Goal: Task Accomplishment & Management: Use online tool/utility

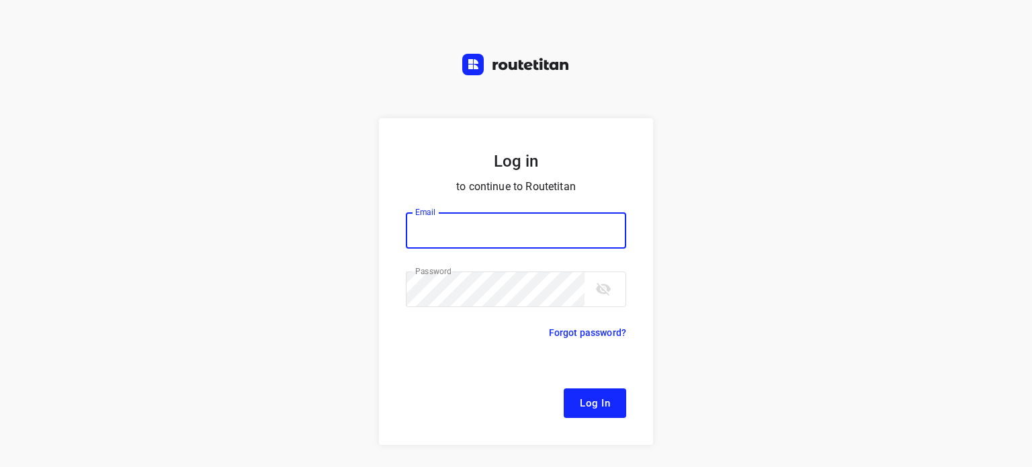
type input "[EMAIL_ADDRESS][DOMAIN_NAME]"
click at [585, 409] on span "Log In" at bounding box center [595, 402] width 30 height 17
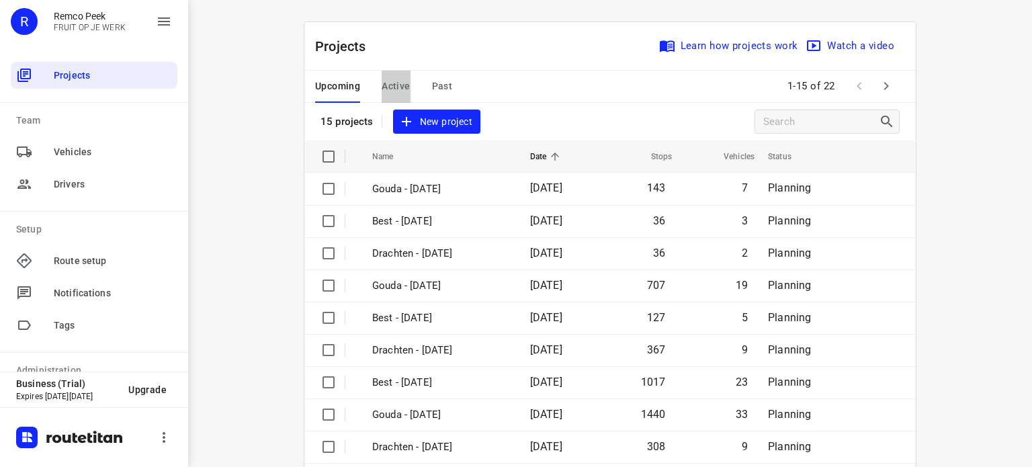
click at [392, 83] on span "Active" at bounding box center [396, 86] width 28 height 17
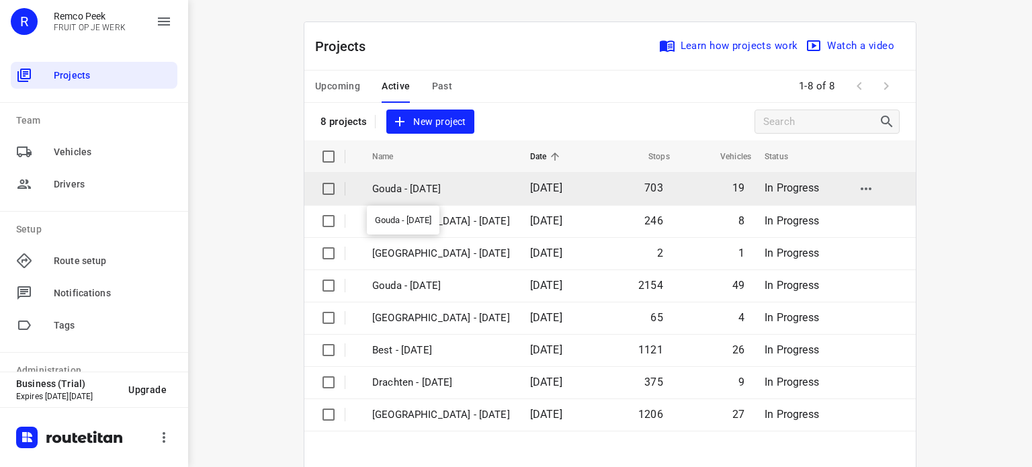
click at [410, 185] on p "Gouda - [DATE]" at bounding box center [441, 188] width 138 height 15
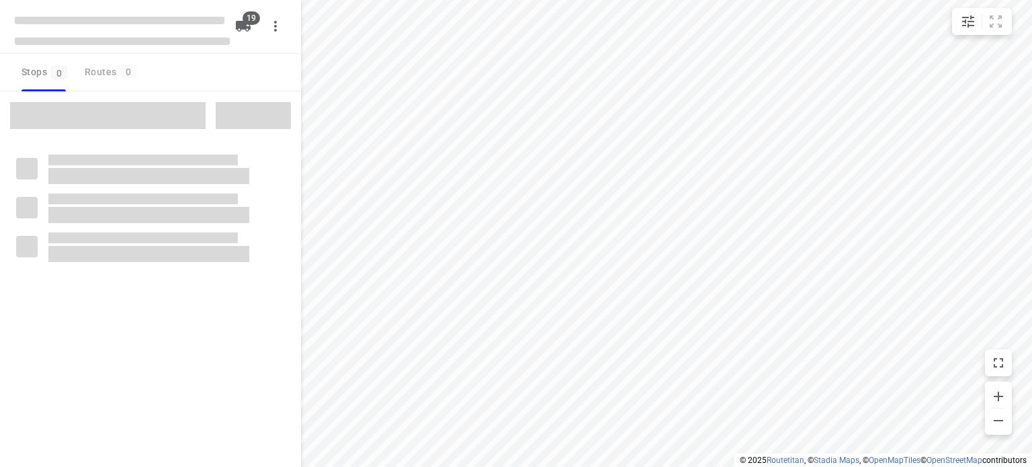
checkbox input "true"
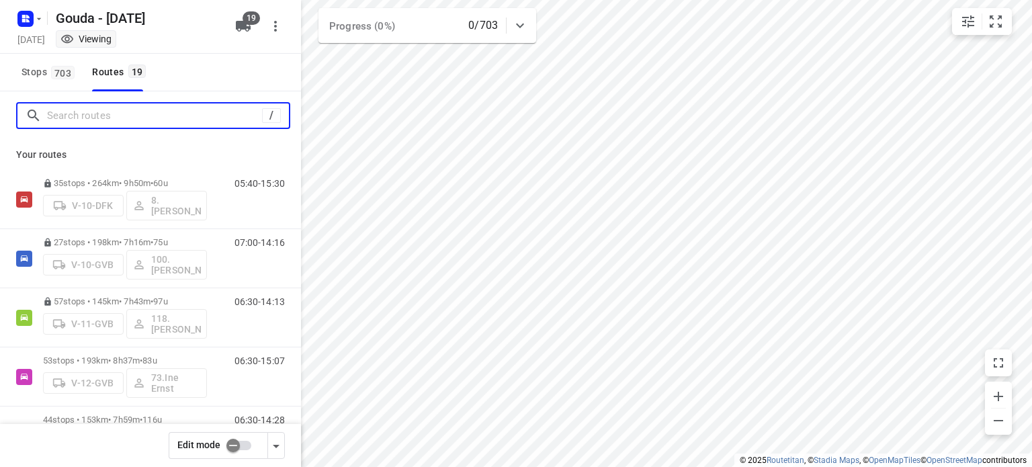
click at [177, 112] on input "Search routes" at bounding box center [154, 116] width 215 height 21
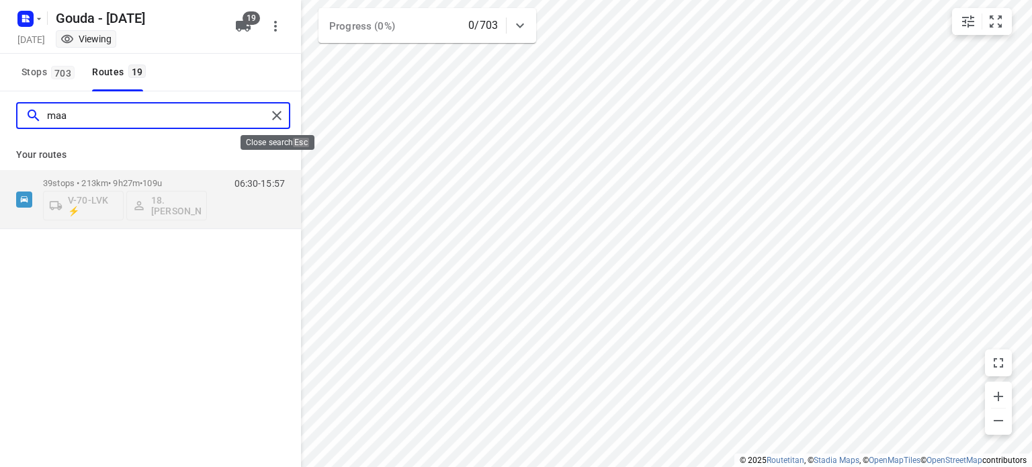
type input "maa"
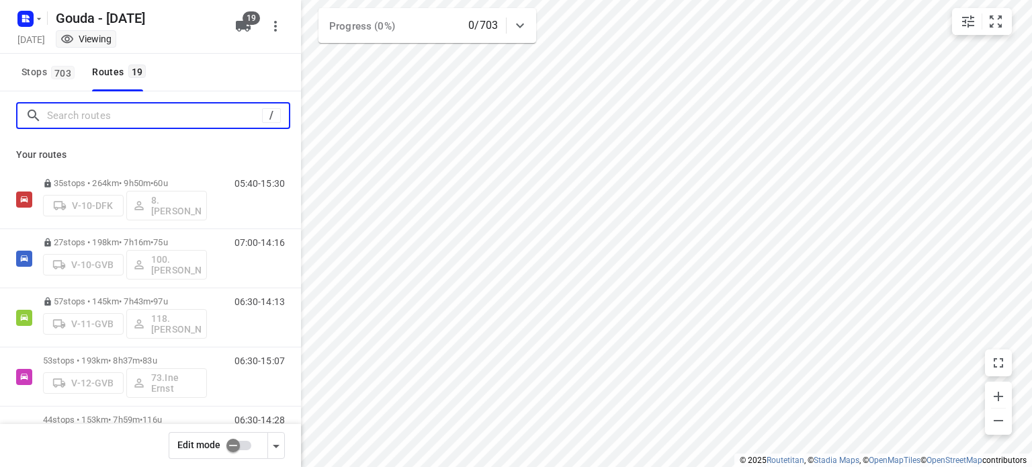
click at [80, 115] on input "Search routes" at bounding box center [154, 116] width 215 height 21
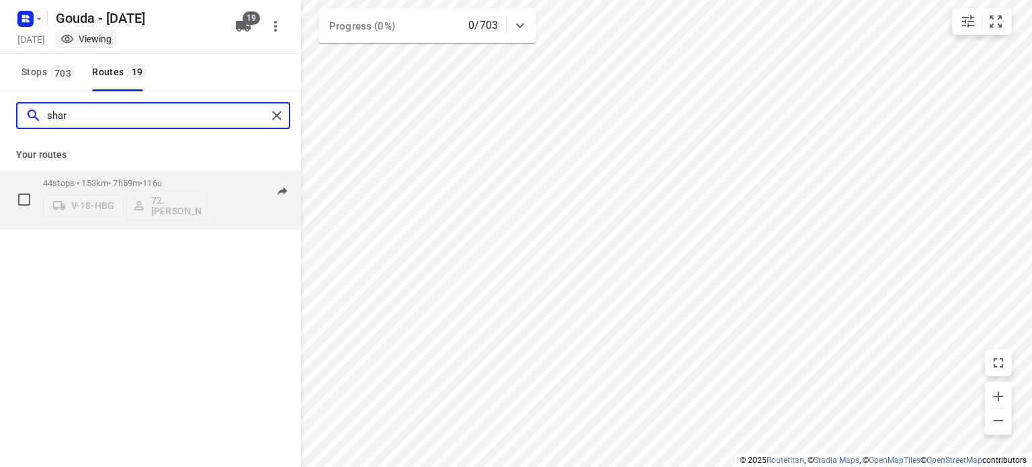
type input "shar"
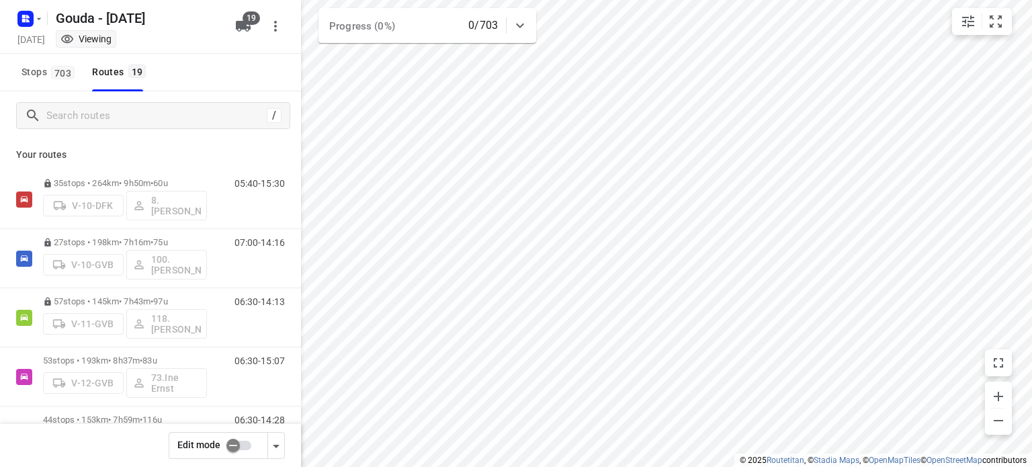
click at [246, 444] on input "checkbox" at bounding box center [233, 446] width 77 height 26
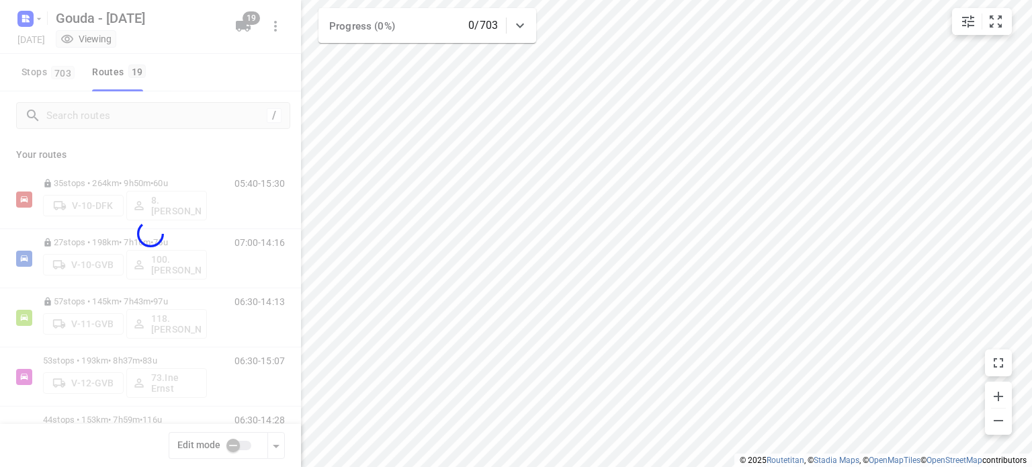
checkbox input "true"
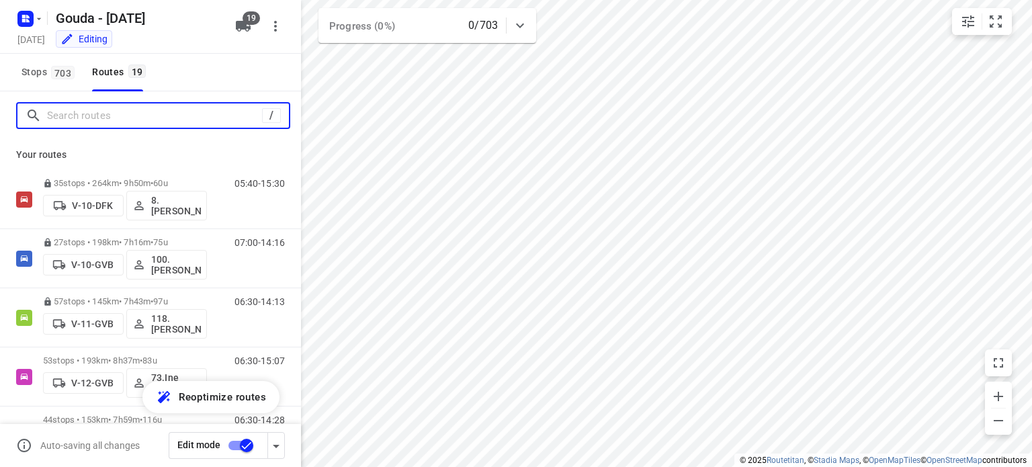
click at [110, 116] on input "Search routes" at bounding box center [154, 116] width 215 height 21
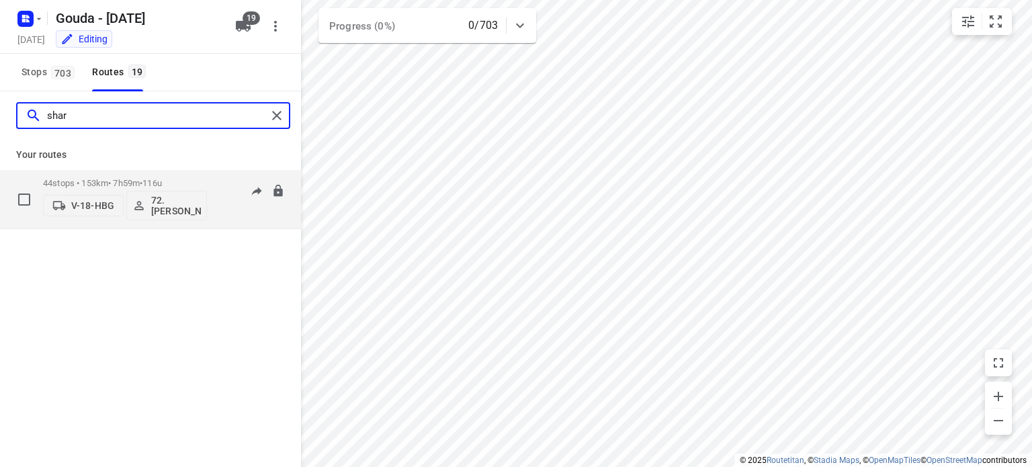
type input "shar"
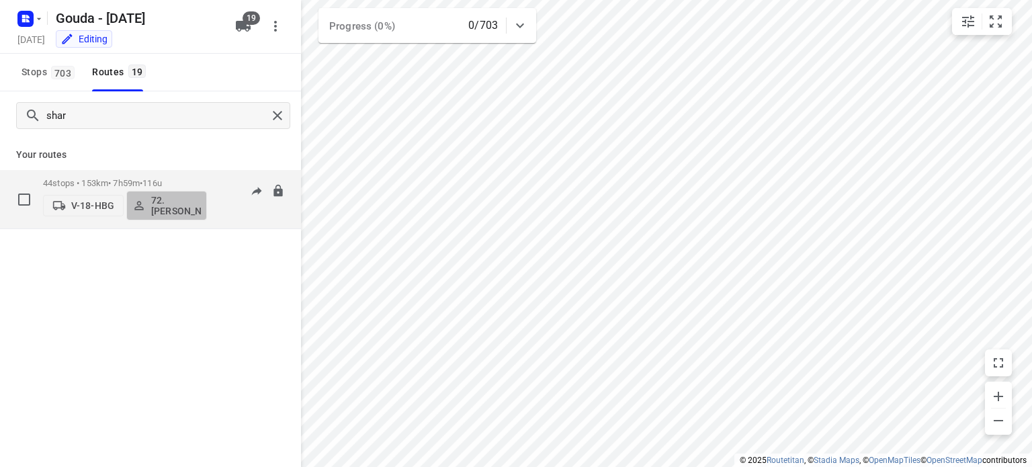
click at [177, 207] on p "72.[PERSON_NAME]" at bounding box center [176, 206] width 50 height 22
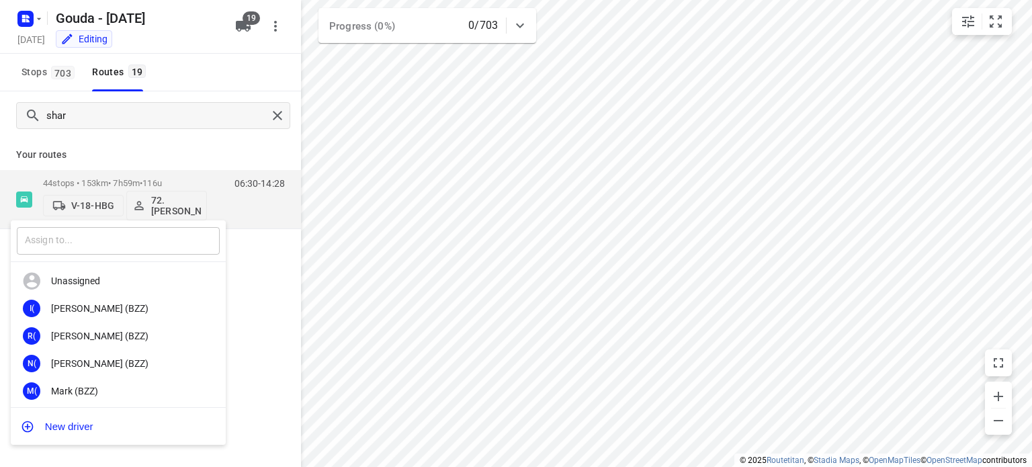
click at [134, 246] on input "text" at bounding box center [118, 241] width 203 height 28
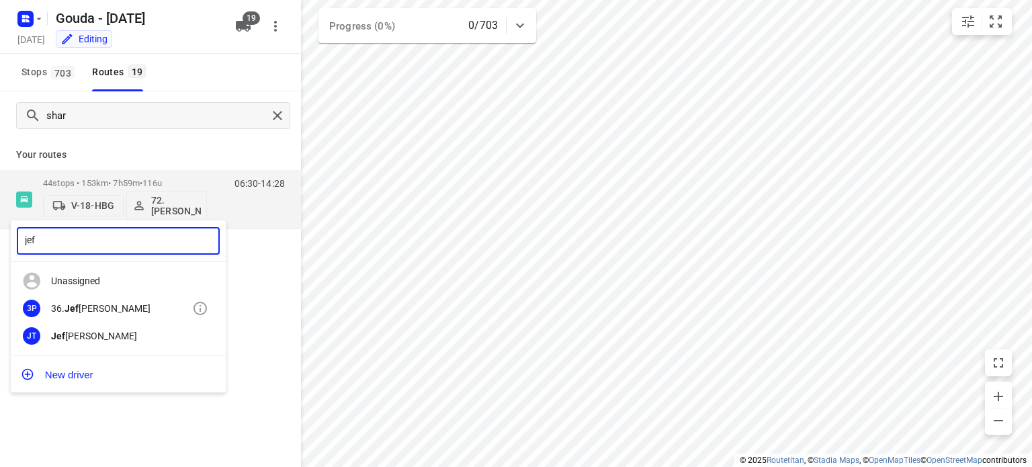
type input "jef"
click at [93, 308] on div "36. [PERSON_NAME] Persoon" at bounding box center [121, 308] width 141 height 11
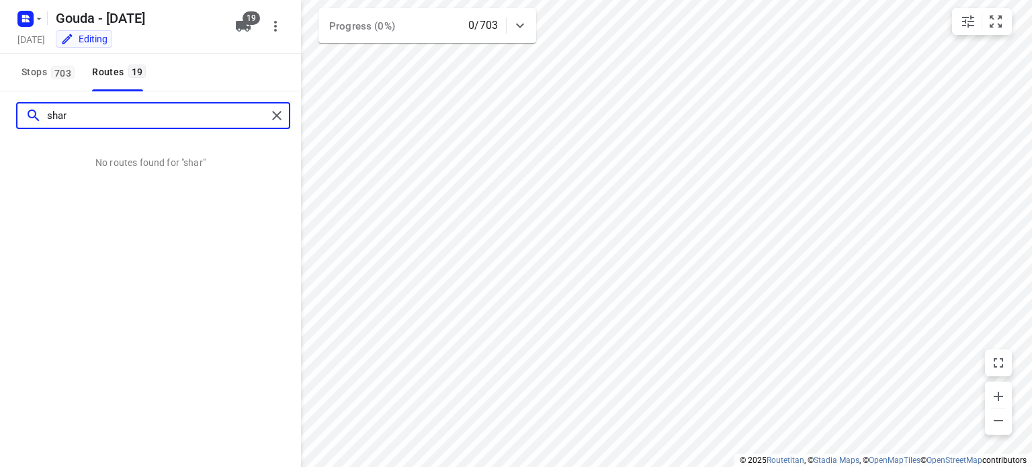
click at [102, 118] on input "shar" at bounding box center [157, 116] width 220 height 21
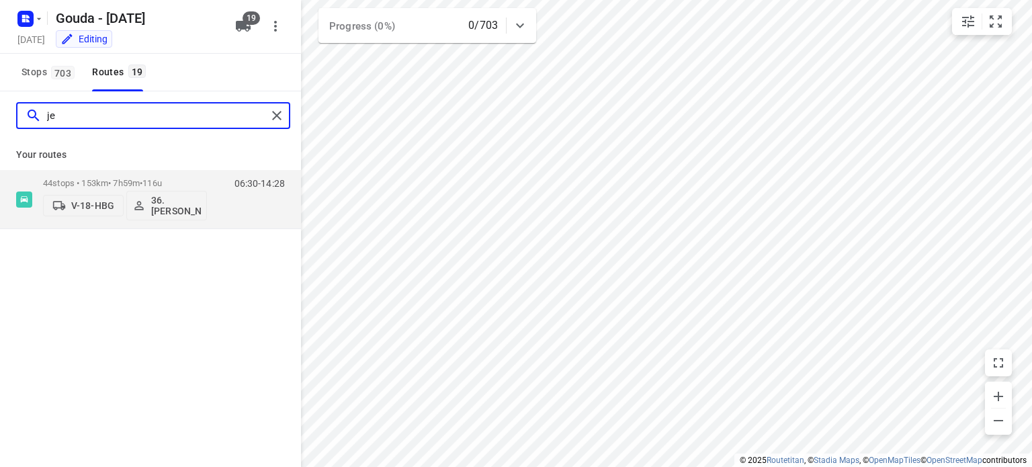
type input "jef"
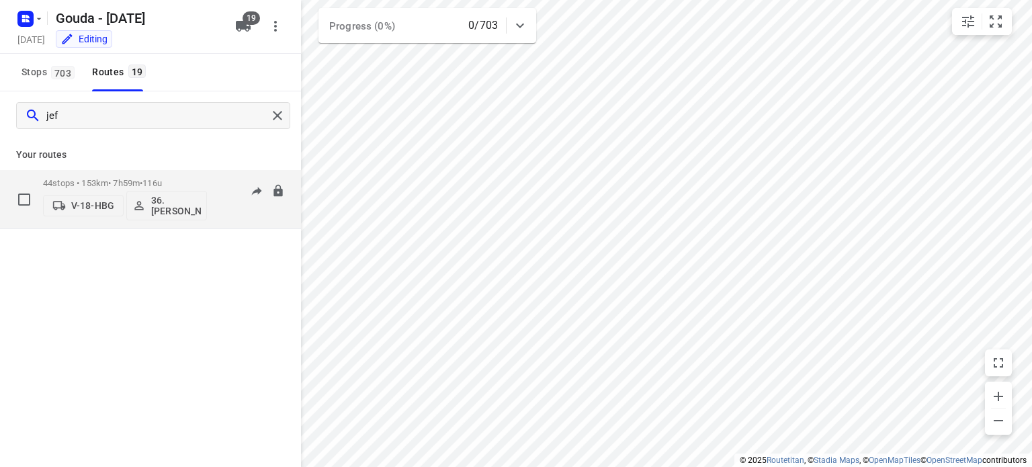
click at [124, 173] on div "44 stops • 153km • 7h59m • 116u V-18-HBG 36. [PERSON_NAME]" at bounding box center [125, 199] width 164 height 56
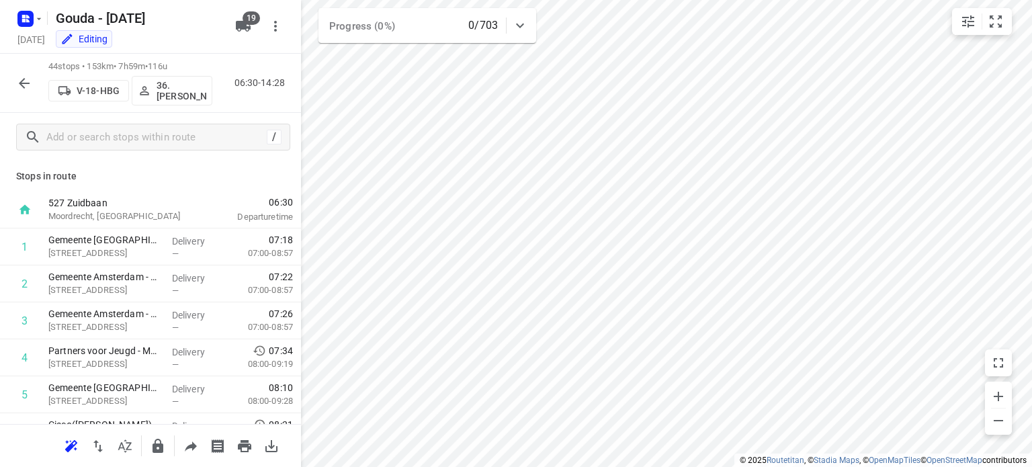
click at [19, 79] on icon "button" at bounding box center [24, 83] width 16 height 16
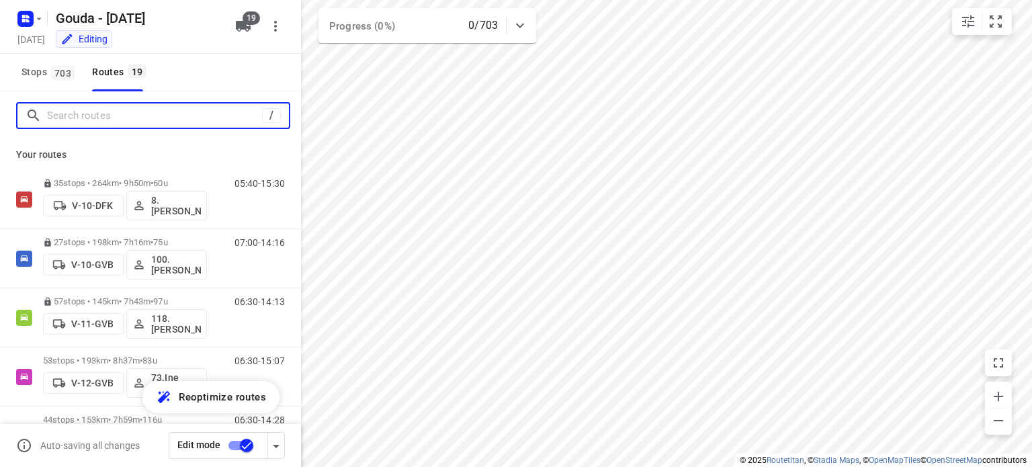
click at [140, 123] on input "Search routes" at bounding box center [154, 116] width 215 height 21
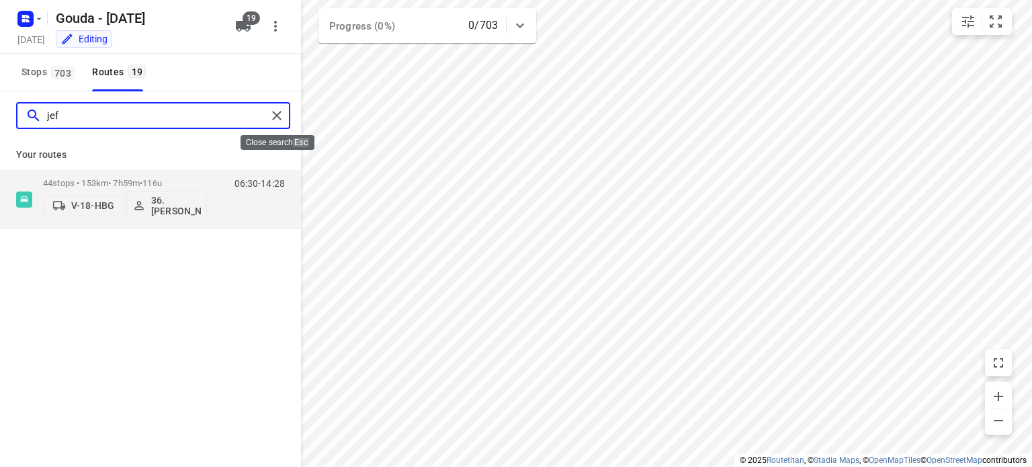
type input "jef"
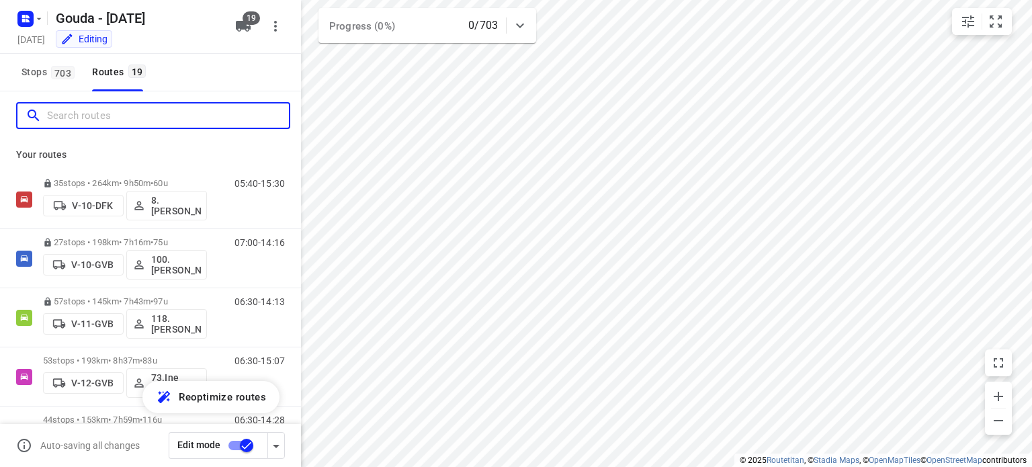
click at [99, 116] on input "Search routes" at bounding box center [168, 116] width 242 height 21
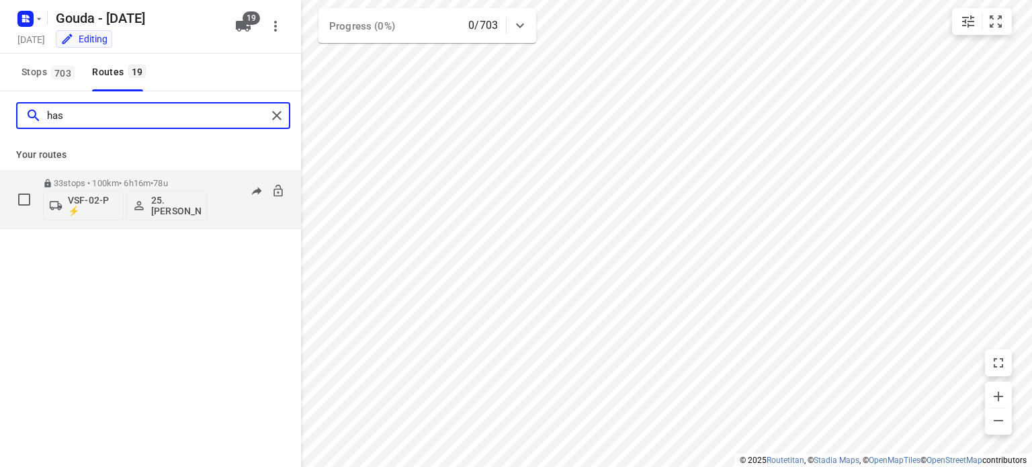
type input "has"
click at [166, 206] on p "25. [PERSON_NAME]" at bounding box center [176, 206] width 50 height 22
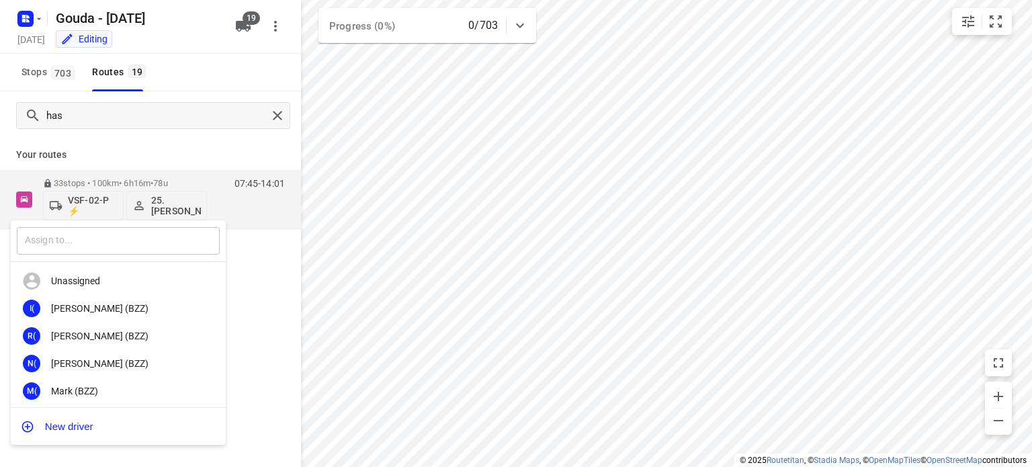
click at [124, 239] on input "text" at bounding box center [118, 241] width 203 height 28
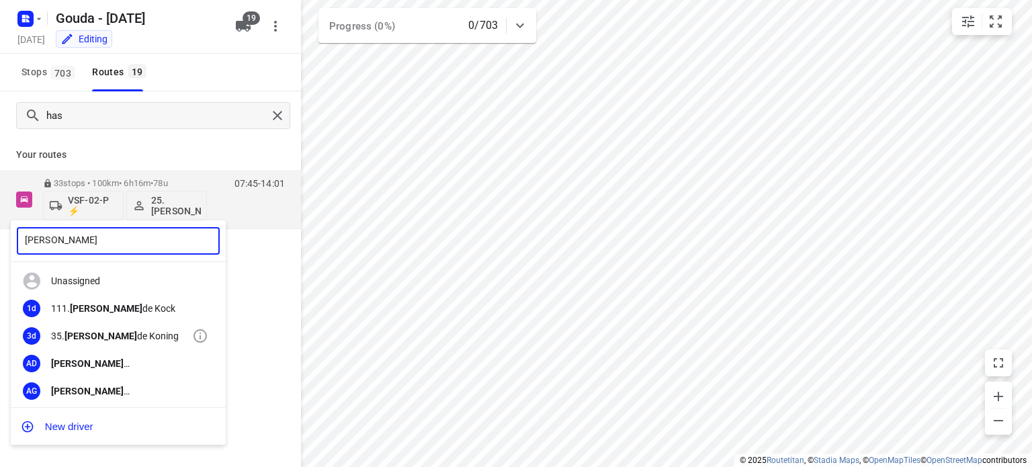
type input "[PERSON_NAME]"
click at [96, 337] on div "35. [PERSON_NAME]" at bounding box center [121, 336] width 141 height 11
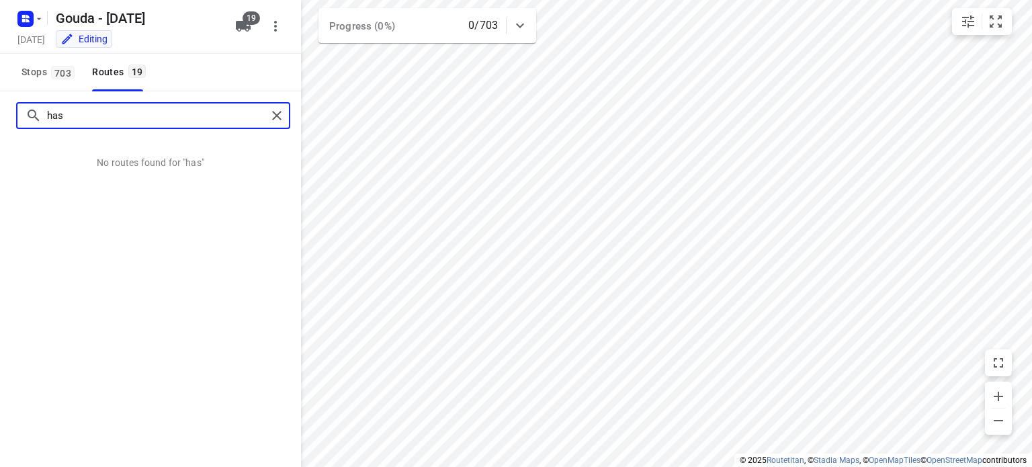
click at [97, 116] on input "has" at bounding box center [157, 116] width 220 height 21
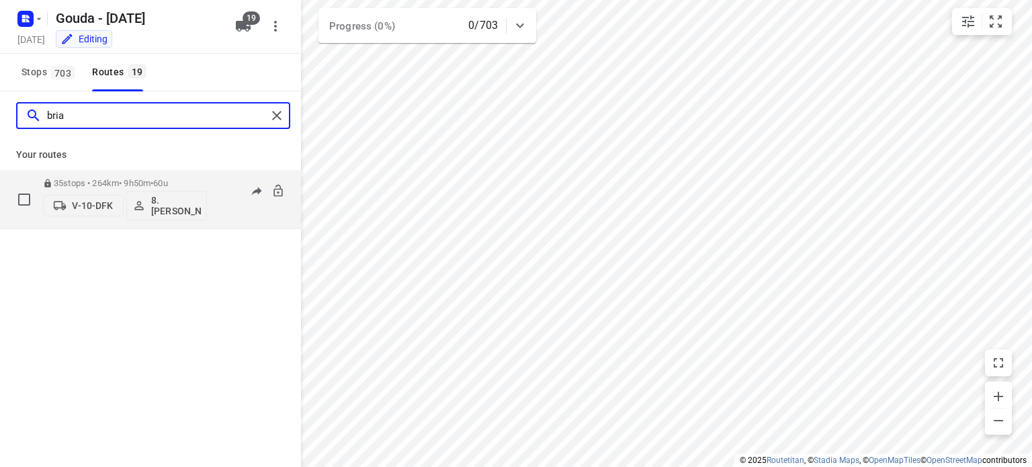
type input "bria"
click at [141, 181] on p "35 stops • 264km • 9h50m • 60u" at bounding box center [125, 183] width 164 height 10
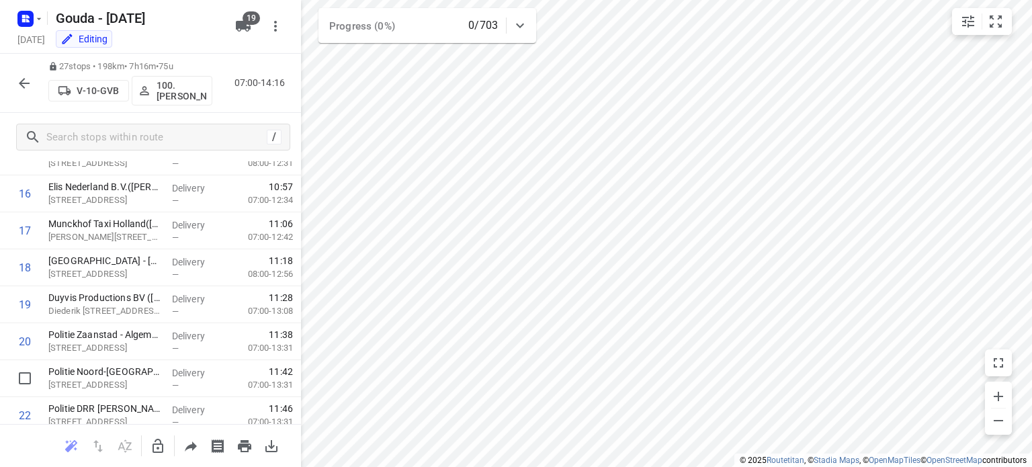
scroll to position [570, 0]
click at [17, 85] on icon "button" at bounding box center [24, 83] width 16 height 16
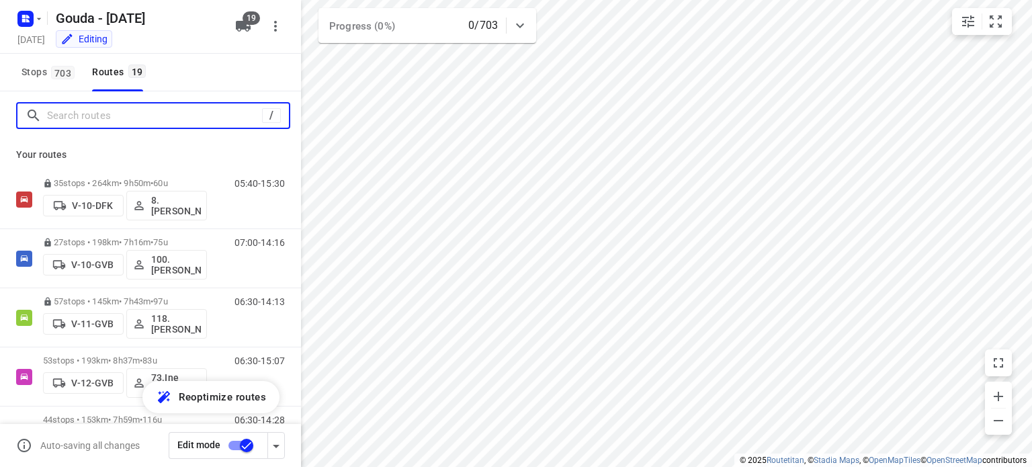
click at [138, 118] on input "Search routes" at bounding box center [154, 116] width 215 height 21
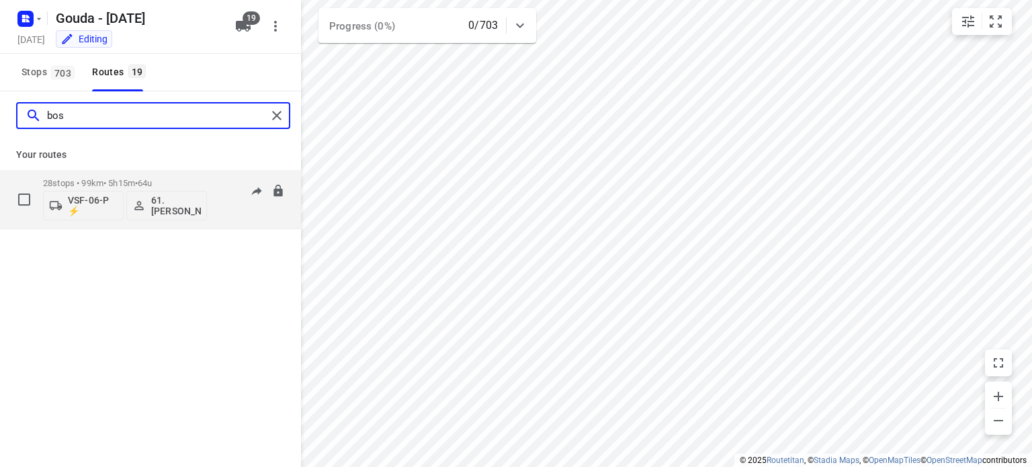
type input "bos"
click at [138, 183] on span "•" at bounding box center [136, 183] width 3 height 10
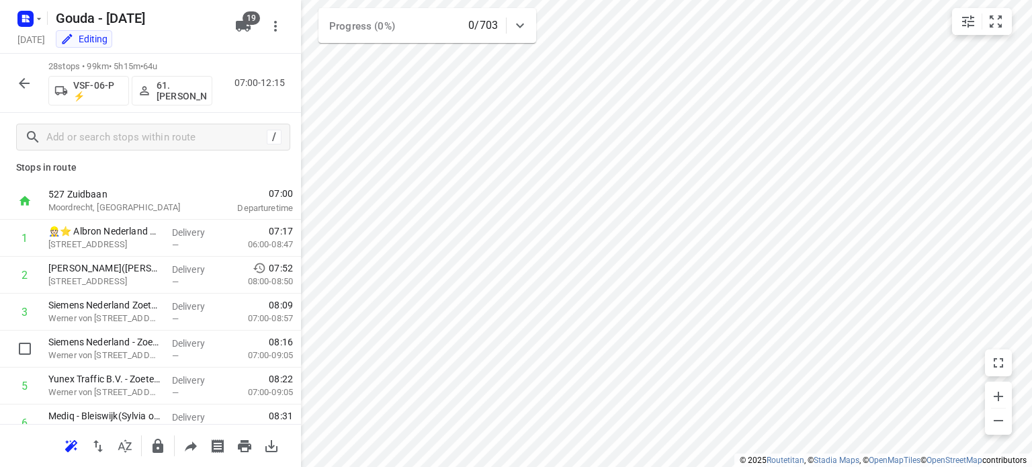
scroll to position [0, 0]
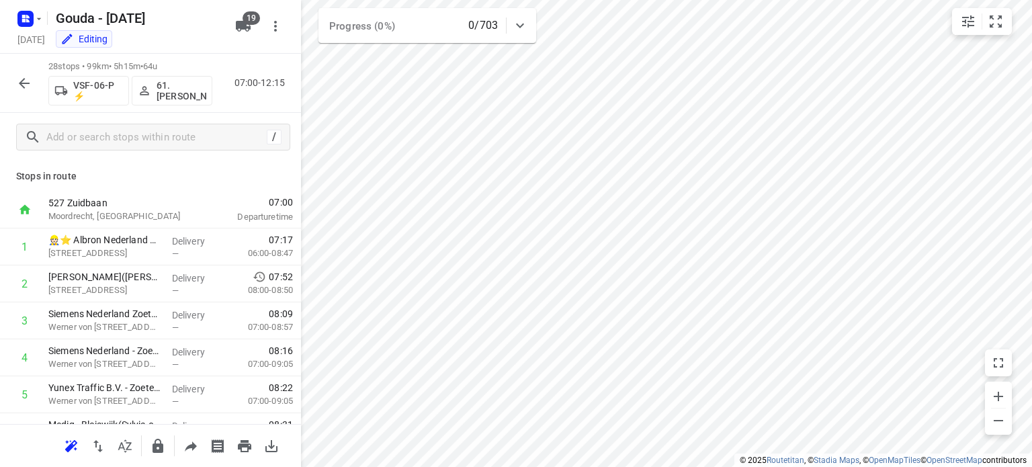
click at [9, 81] on div "28 stops • 99km • 5h15m • 64u VSF-06-P ⚡ 61.[PERSON_NAME] 07:00-12:15" at bounding box center [150, 83] width 301 height 59
click at [24, 85] on icon "button" at bounding box center [24, 83] width 16 height 16
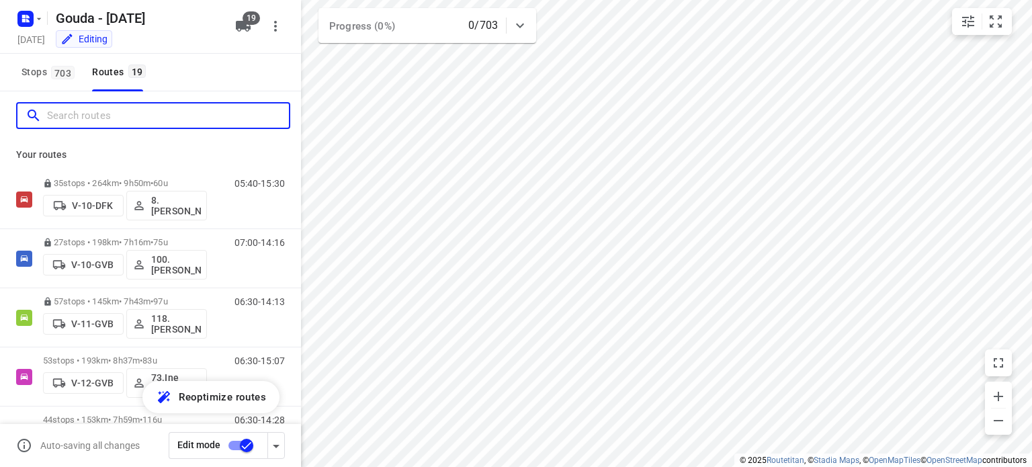
click at [190, 114] on input "Search routes" at bounding box center [168, 116] width 242 height 21
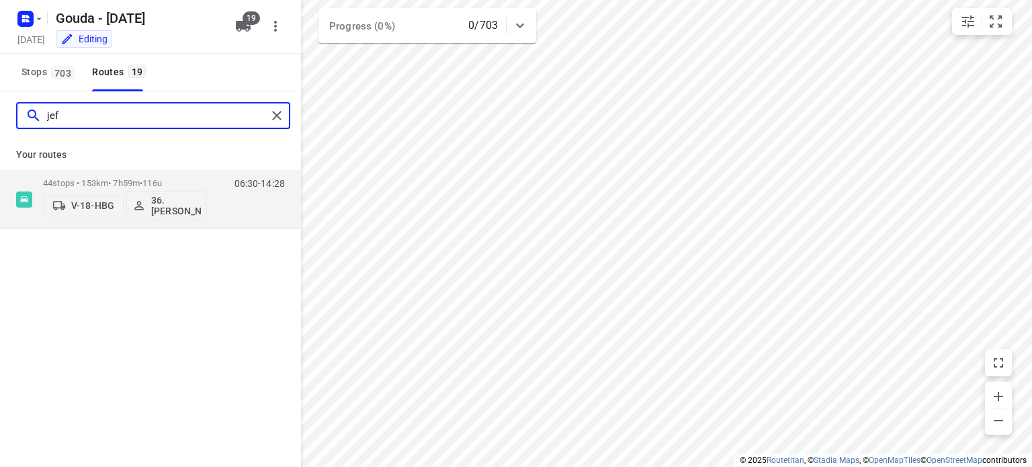
type input "[PERSON_NAME]"
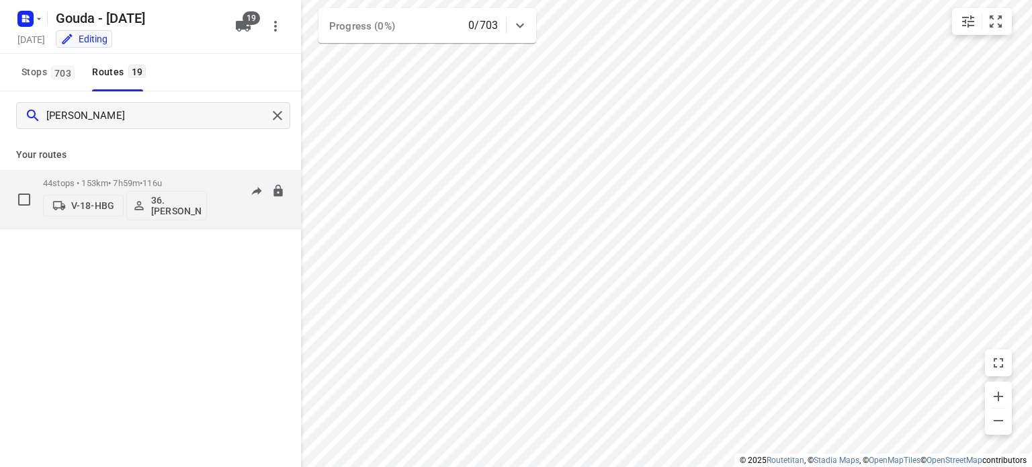
click at [155, 180] on span "116u" at bounding box center [151, 183] width 19 height 10
